Goal: Information Seeking & Learning: Learn about a topic

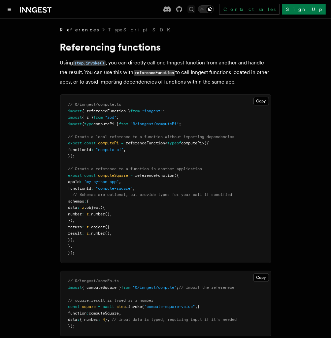
click at [195, 8] on icon "Find something..." at bounding box center [191, 9] width 7 height 7
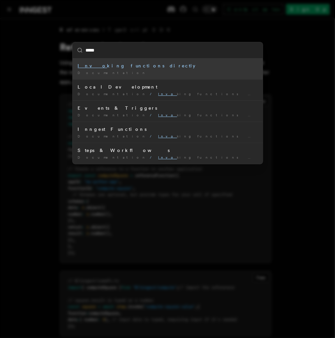
type input "******"
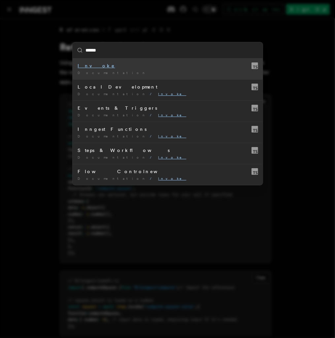
click at [86, 65] on mark "Invoke" at bounding box center [96, 65] width 37 height 5
